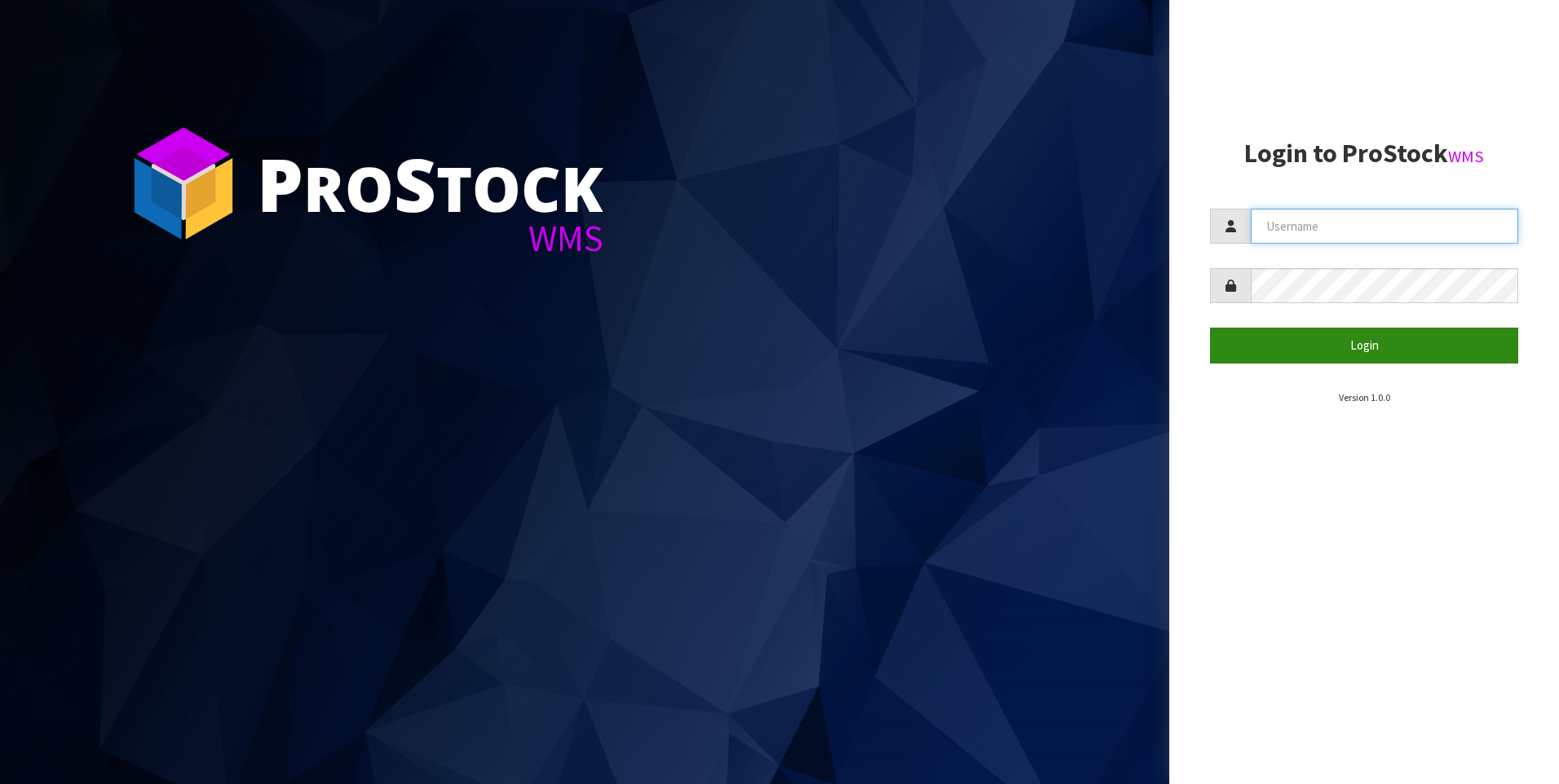
type input "[PERSON_NAME]"
click at [1290, 332] on button "Login" at bounding box center [1364, 345] width 308 height 35
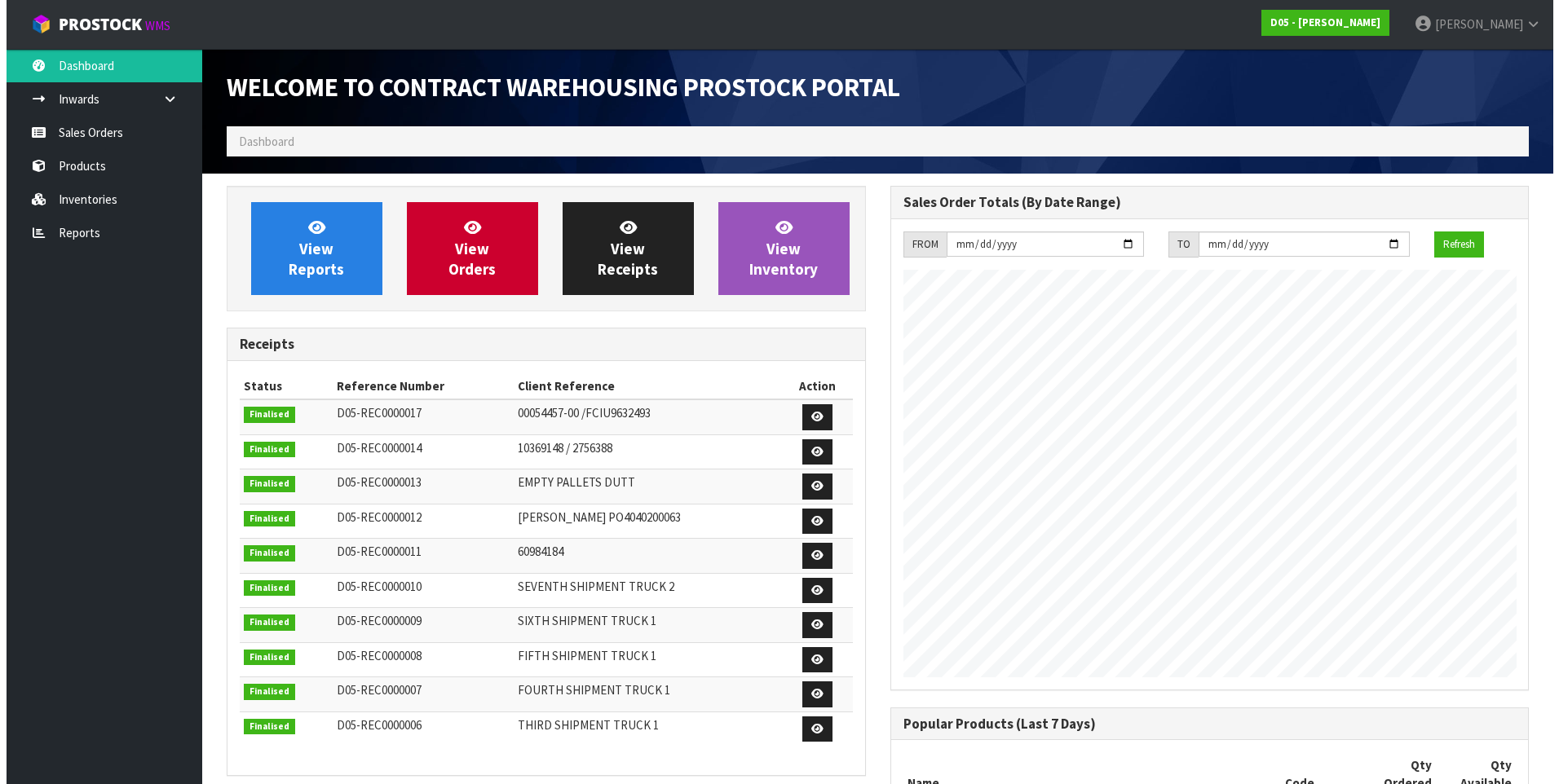
scroll to position [1096, 663]
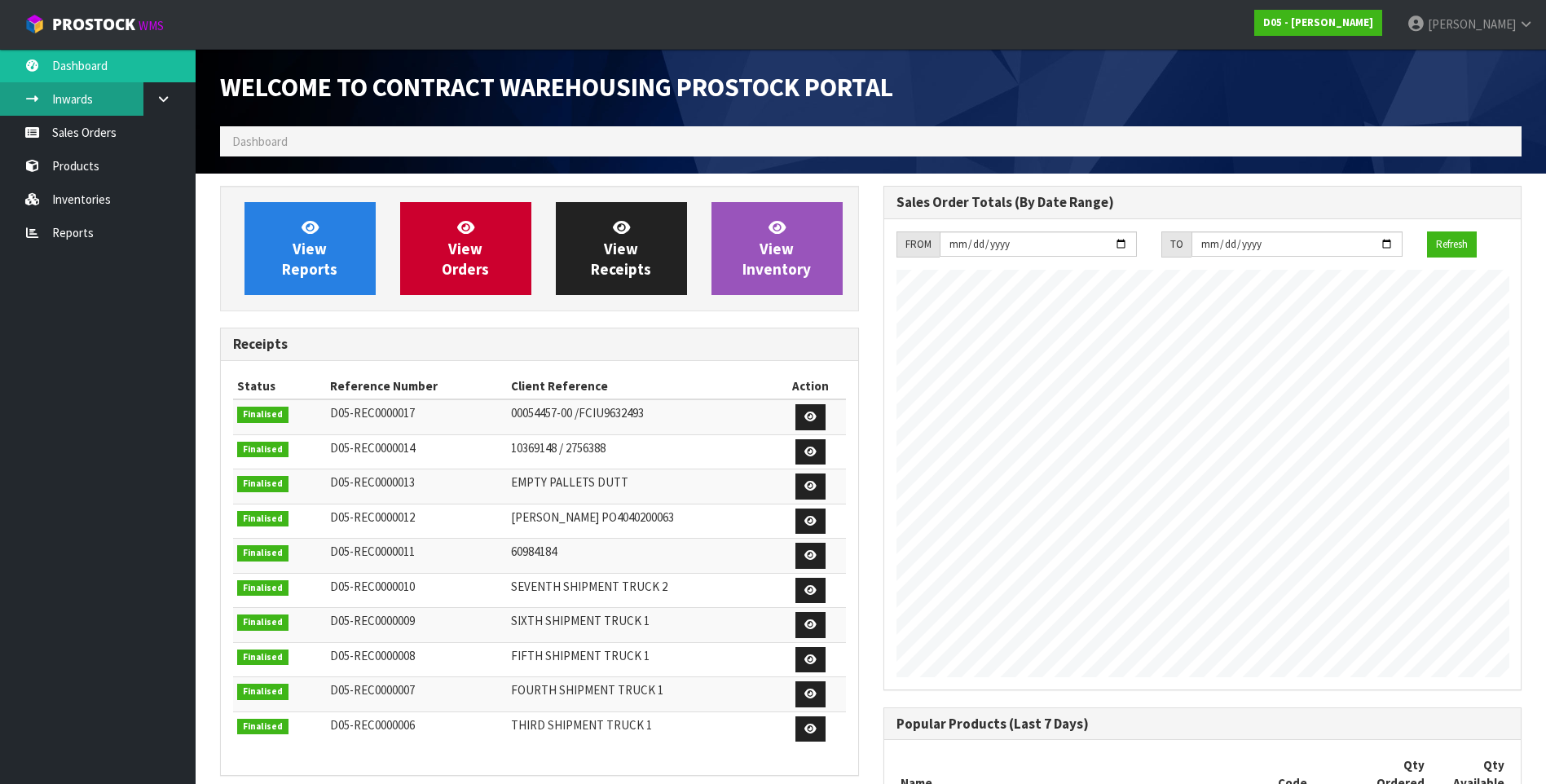
click at [88, 102] on link "Inwards" at bounding box center [97, 99] width 196 height 34
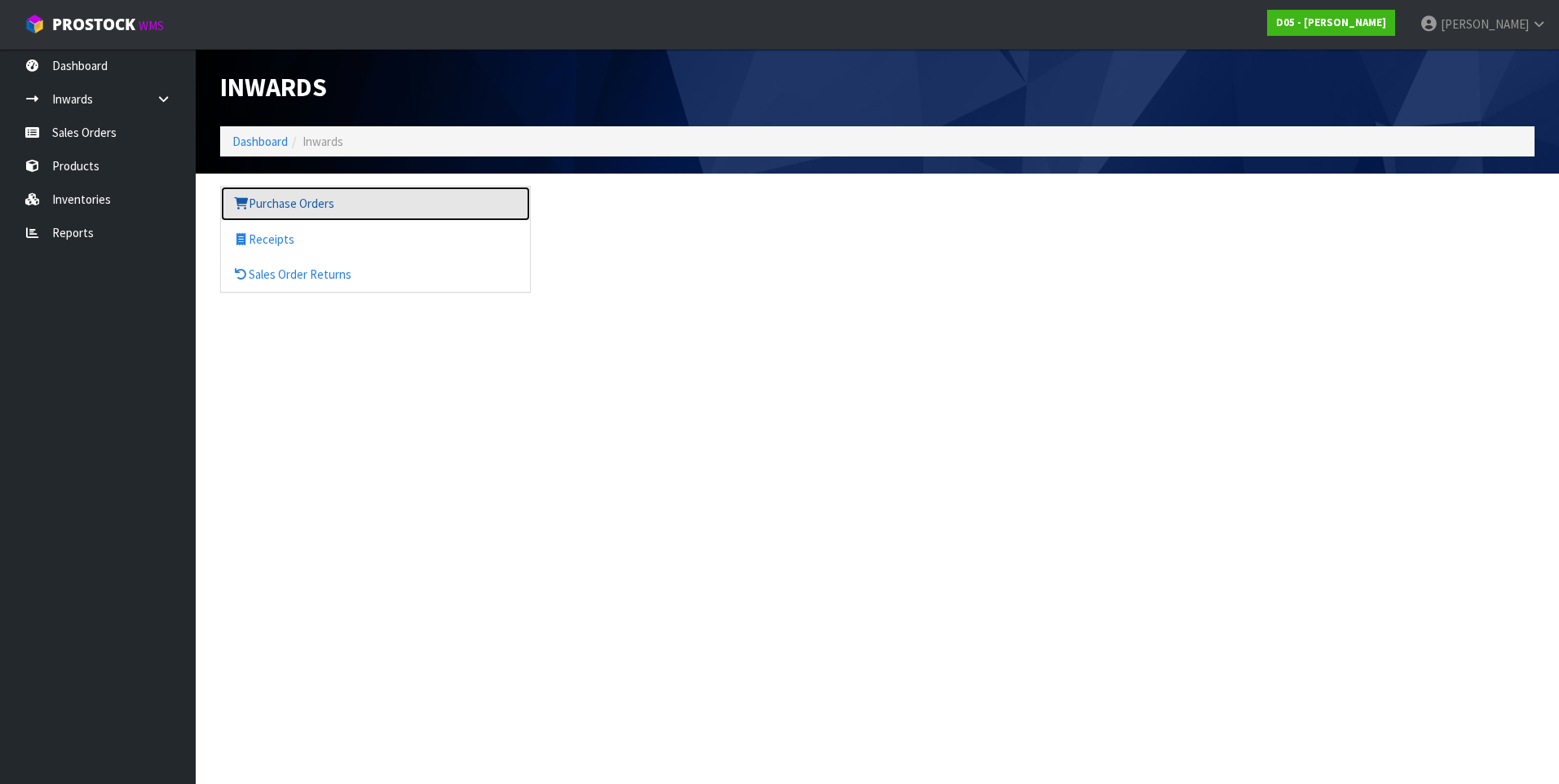
click at [312, 201] on link "Purchase Orders" at bounding box center [375, 203] width 309 height 34
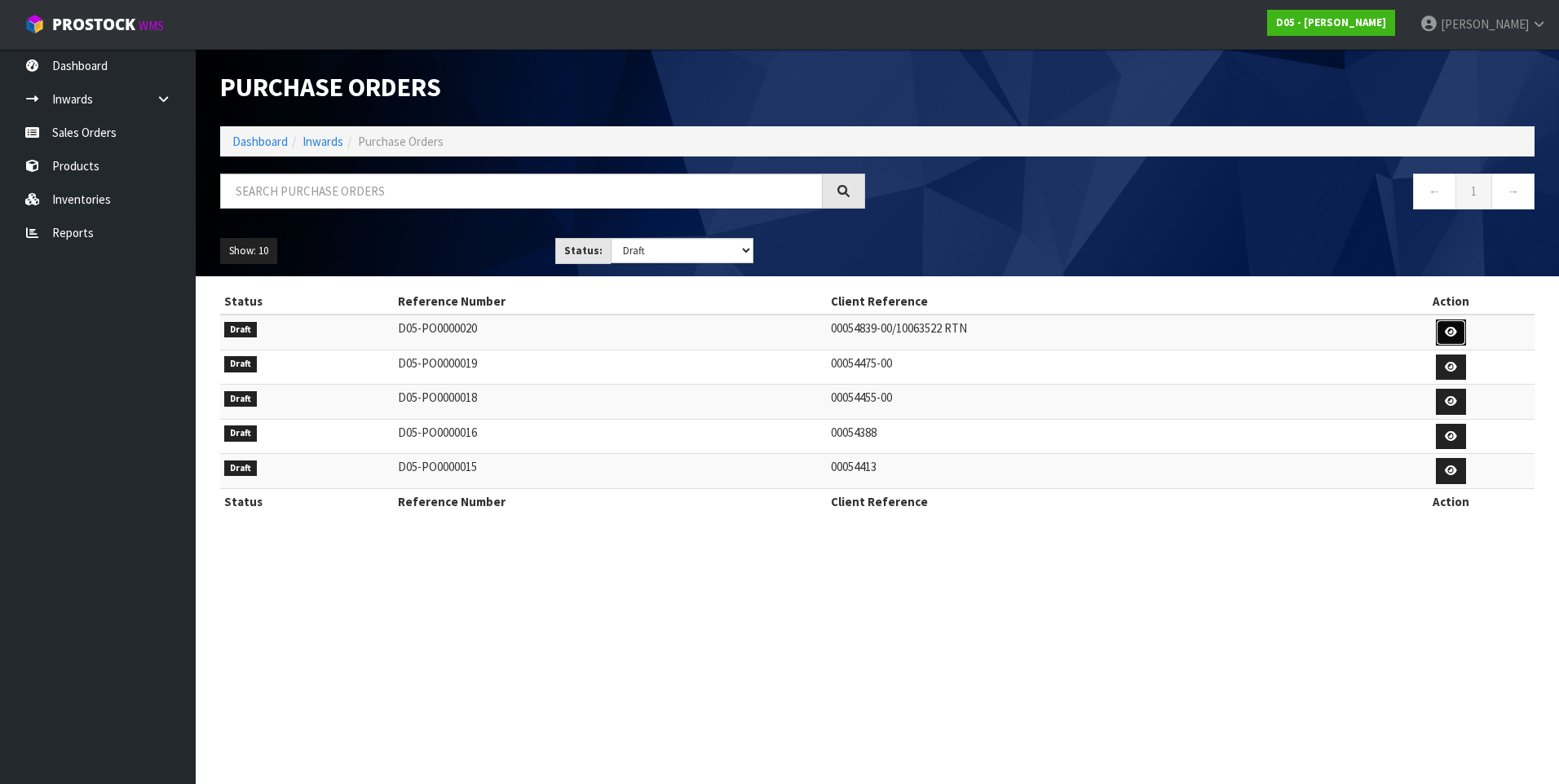
click at [1454, 337] on icon at bounding box center [1451, 331] width 12 height 11
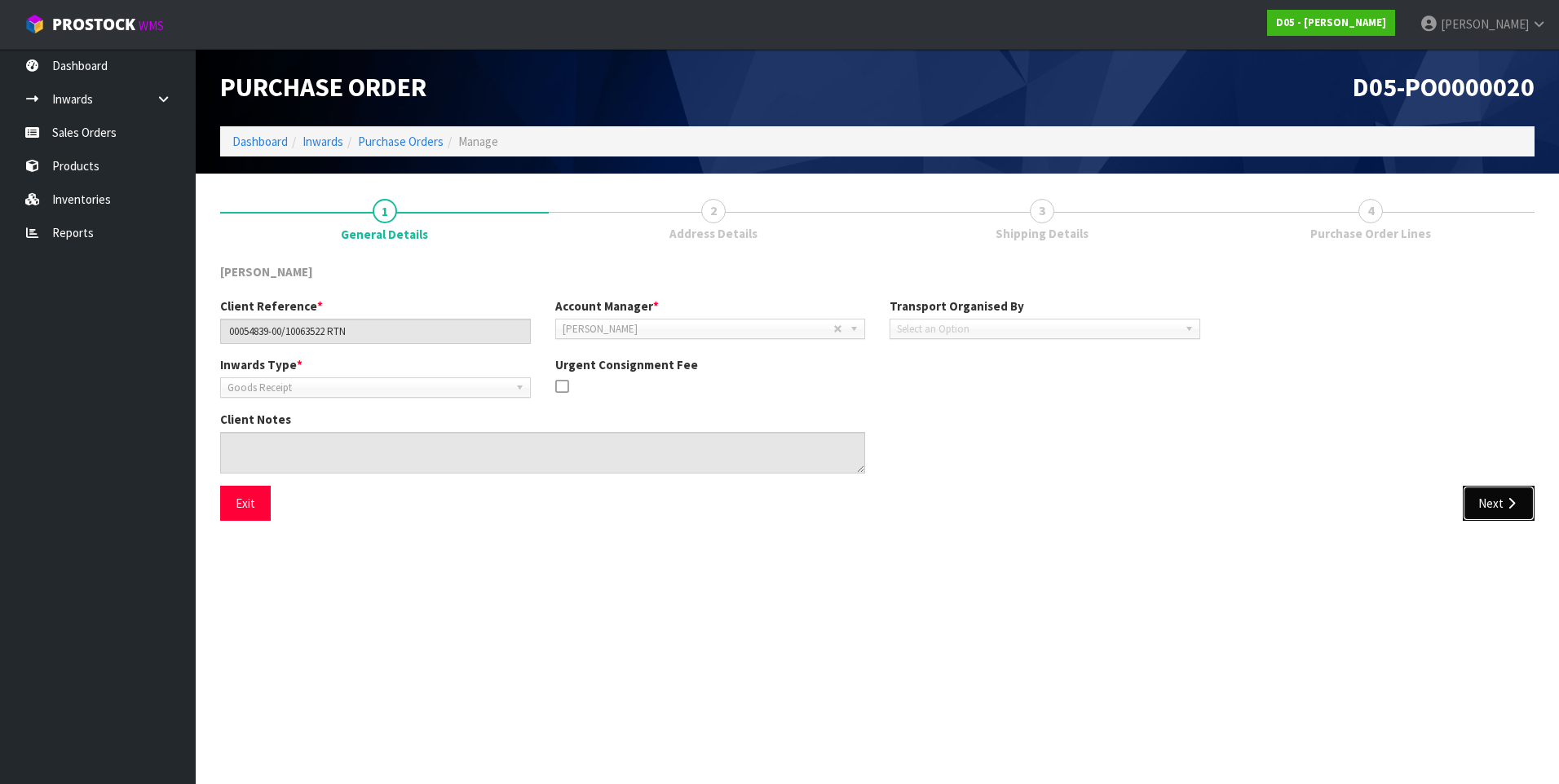
click at [1493, 499] on button "Next" at bounding box center [1499, 503] width 72 height 35
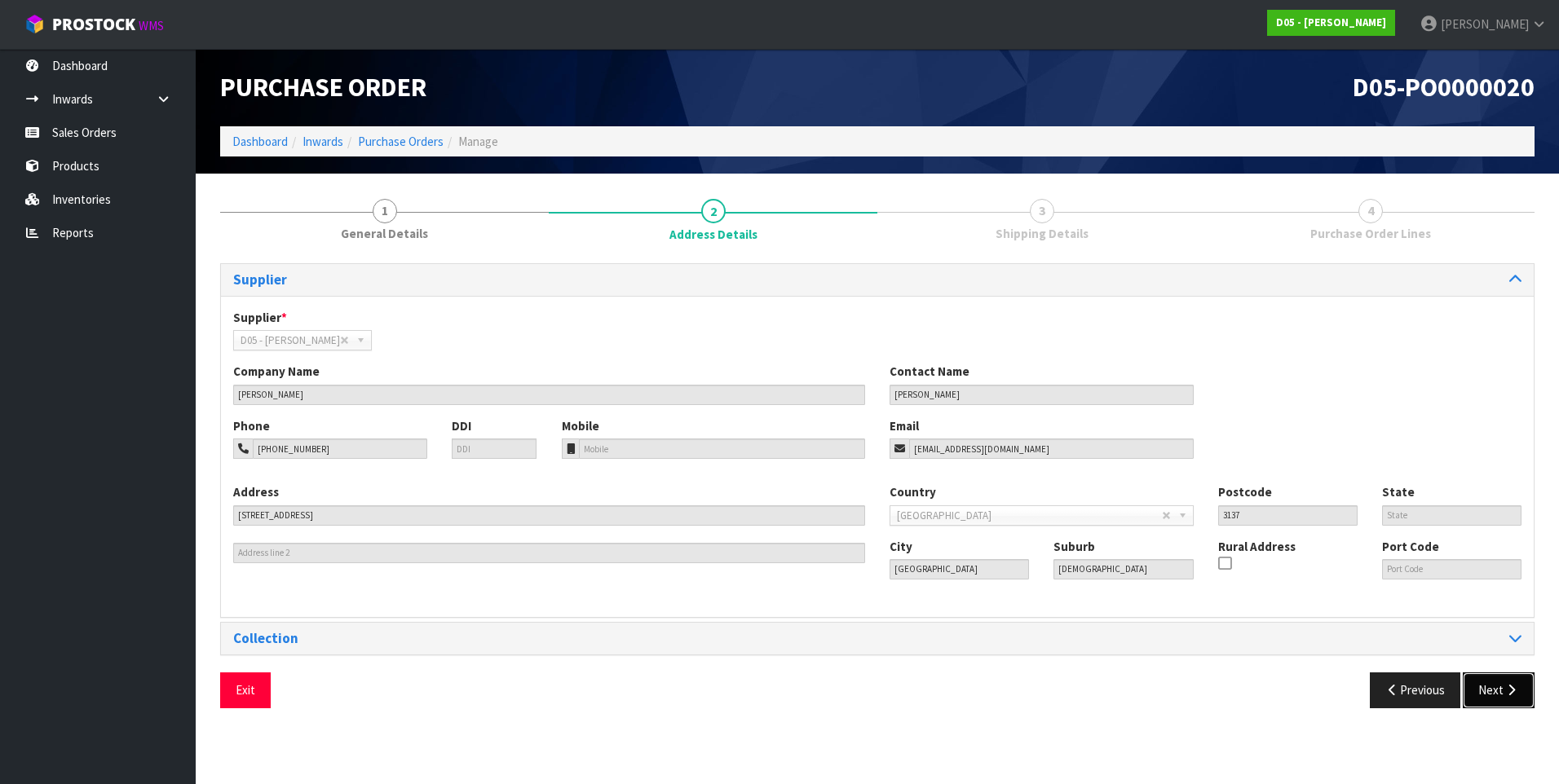
click at [1514, 695] on icon "button" at bounding box center [1511, 690] width 16 height 12
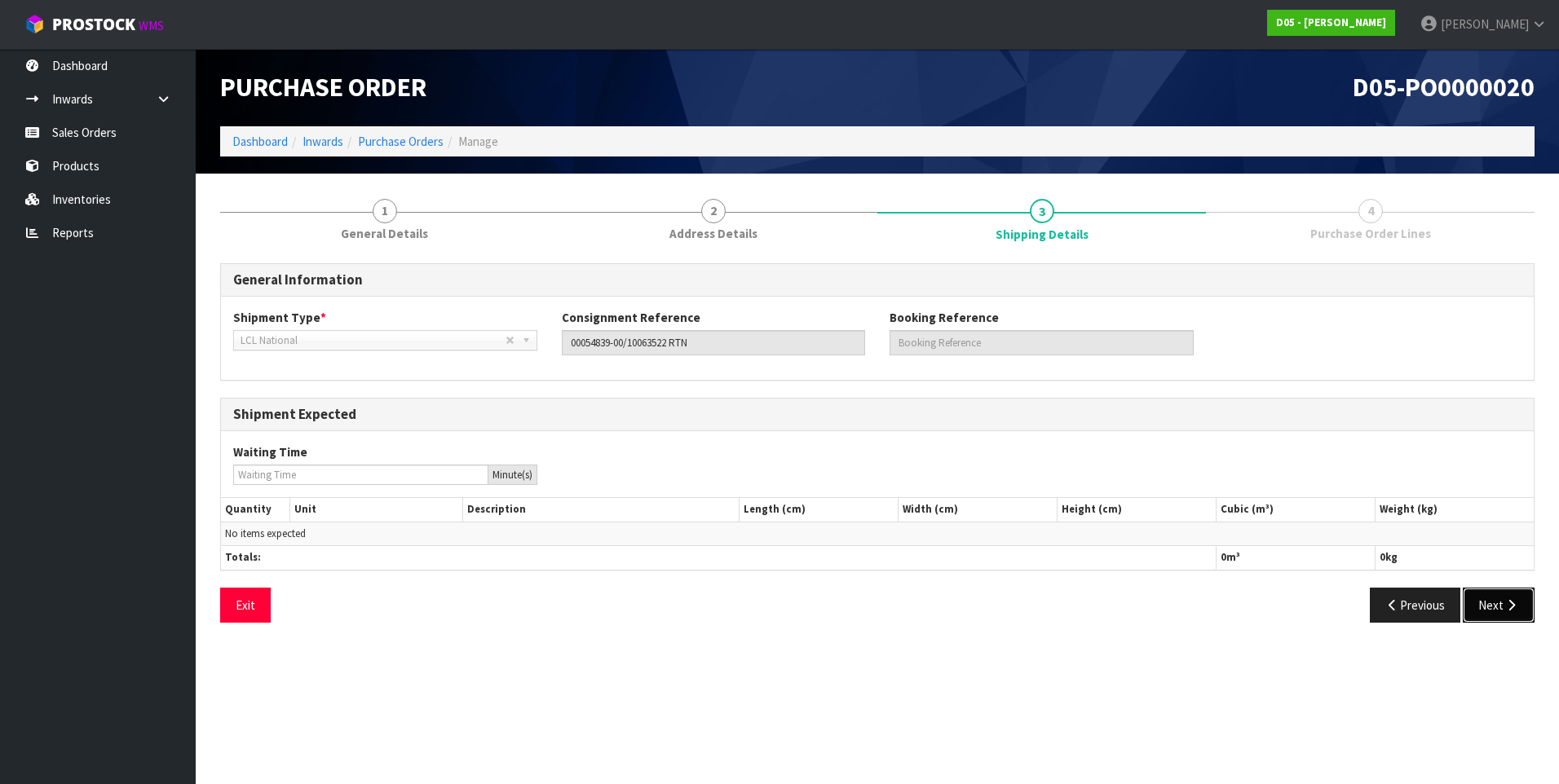
click at [1488, 602] on button "Next" at bounding box center [1499, 605] width 72 height 35
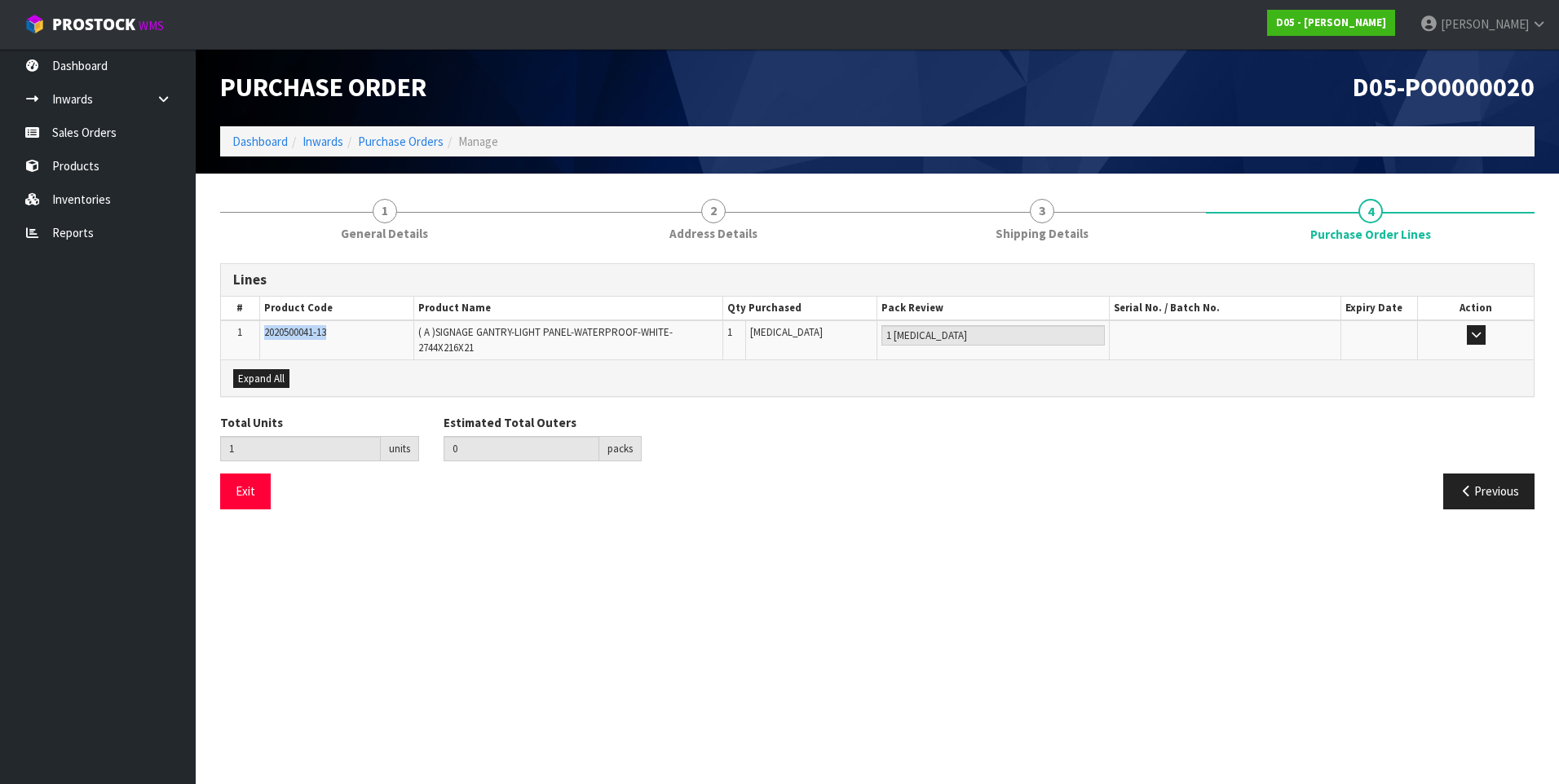
drag, startPoint x: 331, startPoint y: 330, endPoint x: 260, endPoint y: 327, distance: 71.1
click at [260, 327] on td "2020500041-13" at bounding box center [337, 340] width 154 height 39
drag, startPoint x: 260, startPoint y: 327, endPoint x: 273, endPoint y: 332, distance: 13.9
copy span "2020500041-13"
drag, startPoint x: 481, startPoint y: 344, endPoint x: 415, endPoint y: 326, distance: 68.4
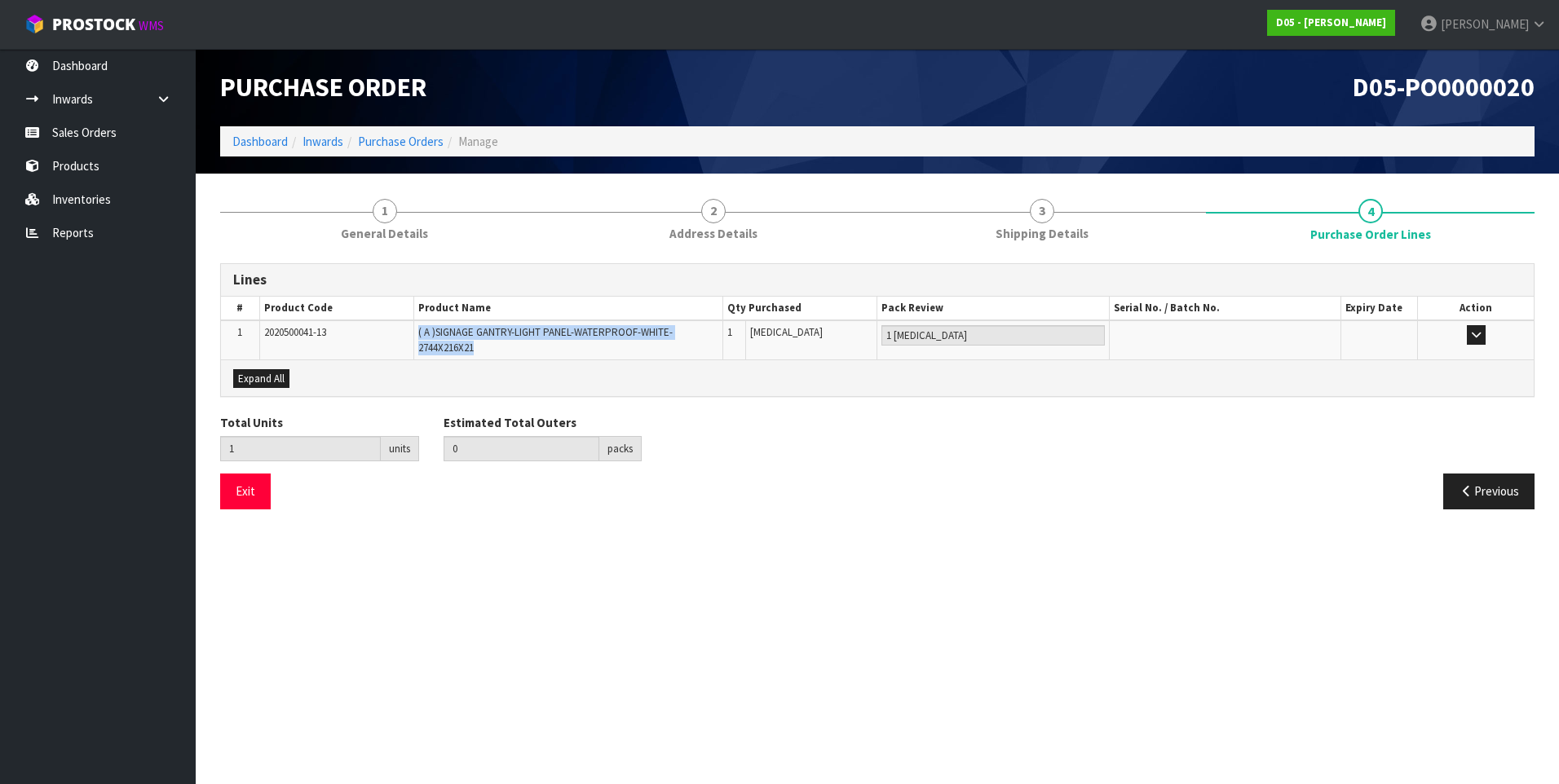
click at [415, 326] on td "( A )SIGNAGE GANTRY-LIGHT PANEL-WATERPROOF-WHITE-2744X216X21" at bounding box center [568, 340] width 309 height 39
drag, startPoint x: 415, startPoint y: 326, endPoint x: 439, endPoint y: 330, distance: 24.3
copy span "( A )SIGNAGE GANTRY-LIGHT PANEL-WATERPROOF-WHITE-2744X216X21"
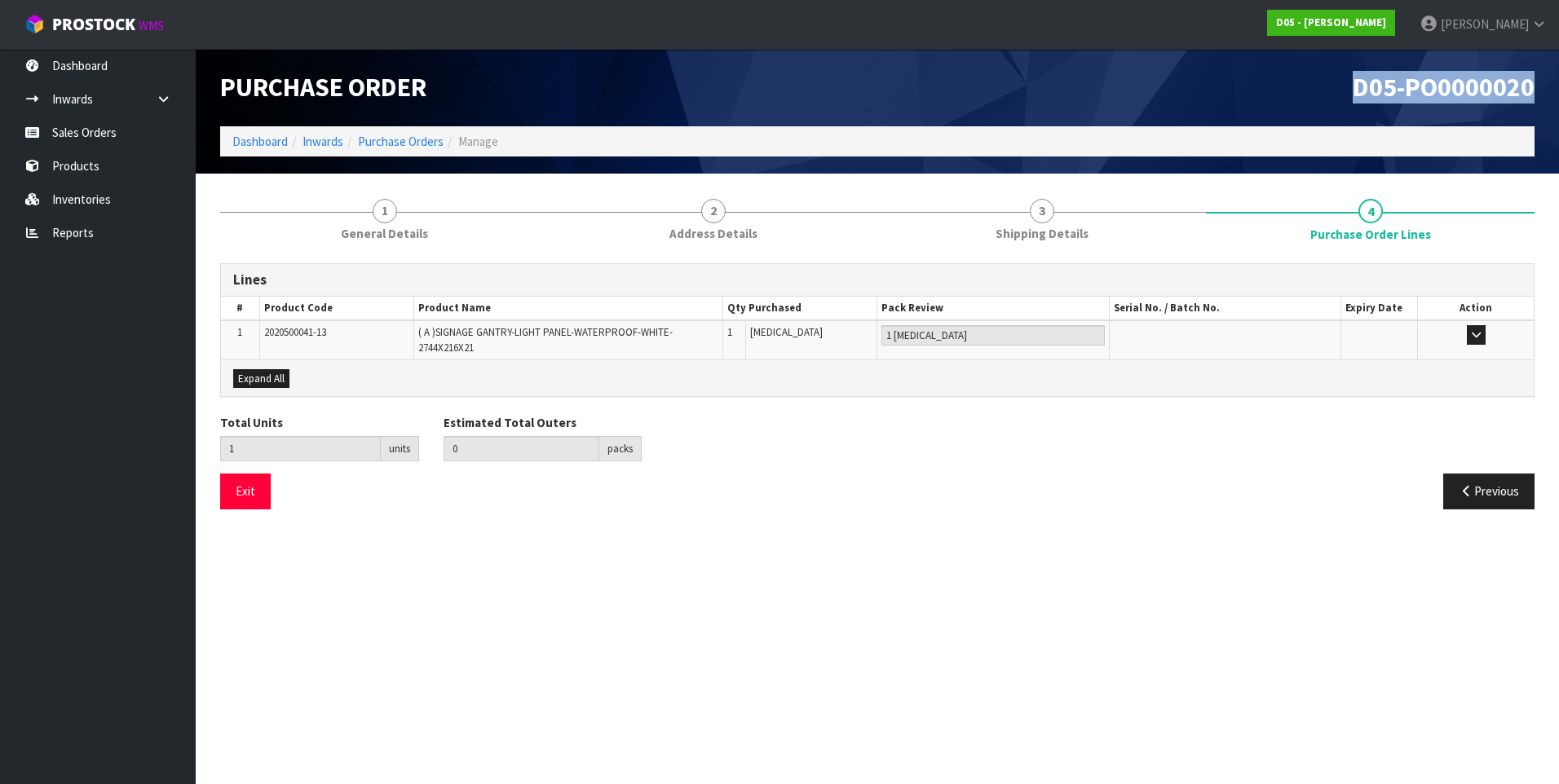
drag, startPoint x: 1535, startPoint y: 88, endPoint x: 1361, endPoint y: 86, distance: 174.0
click at [1361, 86] on div "D05-PO0000020" at bounding box center [1213, 88] width 670 height 78
copy span "D05-PO0000020"
